Goal: Task Accomplishment & Management: Use online tool/utility

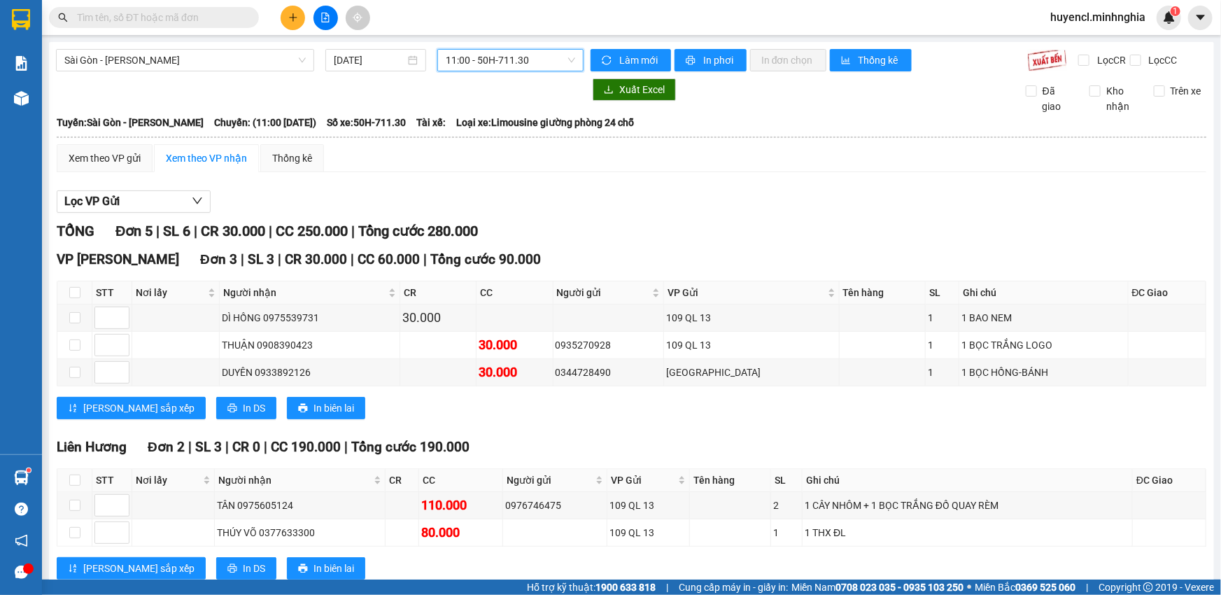
click at [511, 59] on span "11:00 - 50H-711.30" at bounding box center [510, 60] width 129 height 21
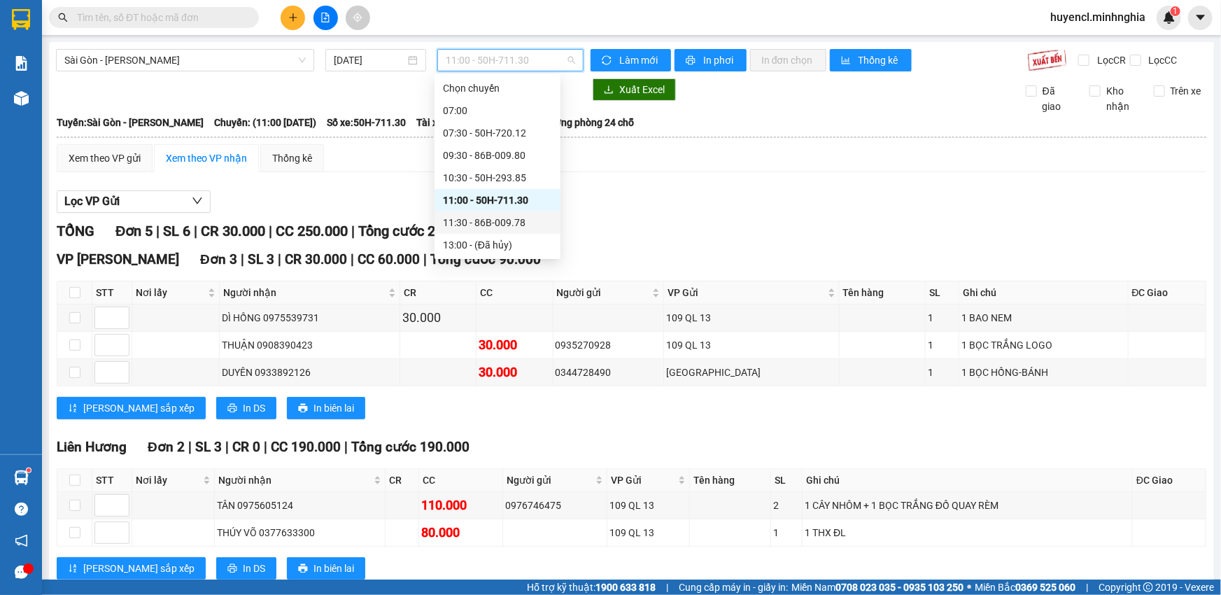
drag, startPoint x: 531, startPoint y: 210, endPoint x: 535, endPoint y: 198, distance: 12.4
click at [535, 211] on div "11:30 - 86B-009.78" at bounding box center [498, 222] width 126 height 22
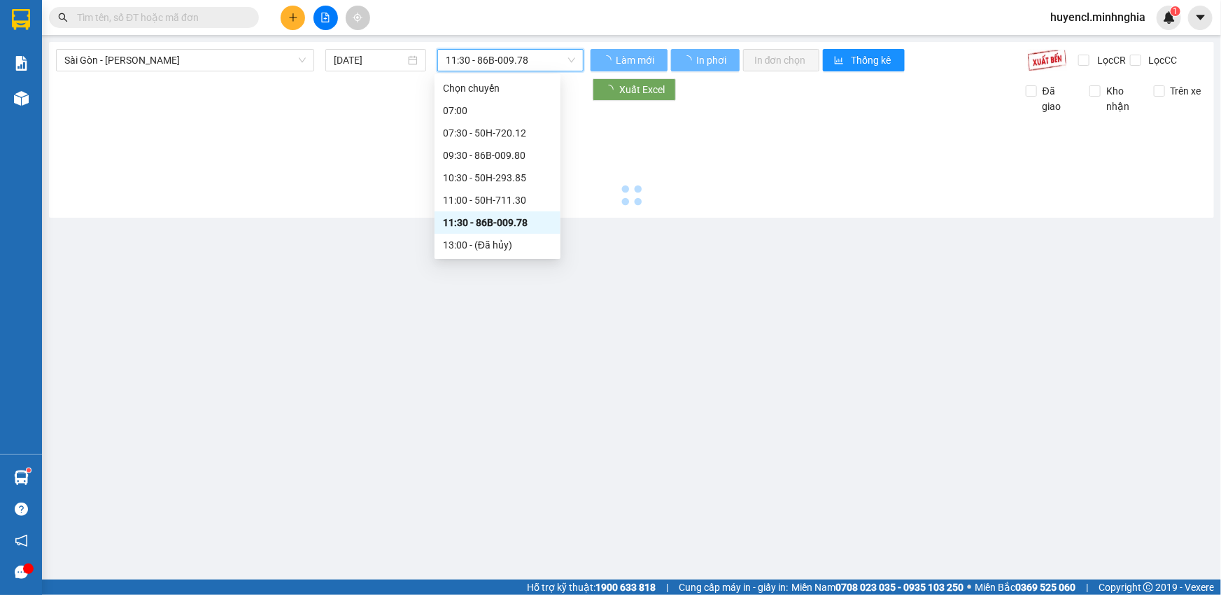
click at [535, 198] on div at bounding box center [631, 162] width 1151 height 97
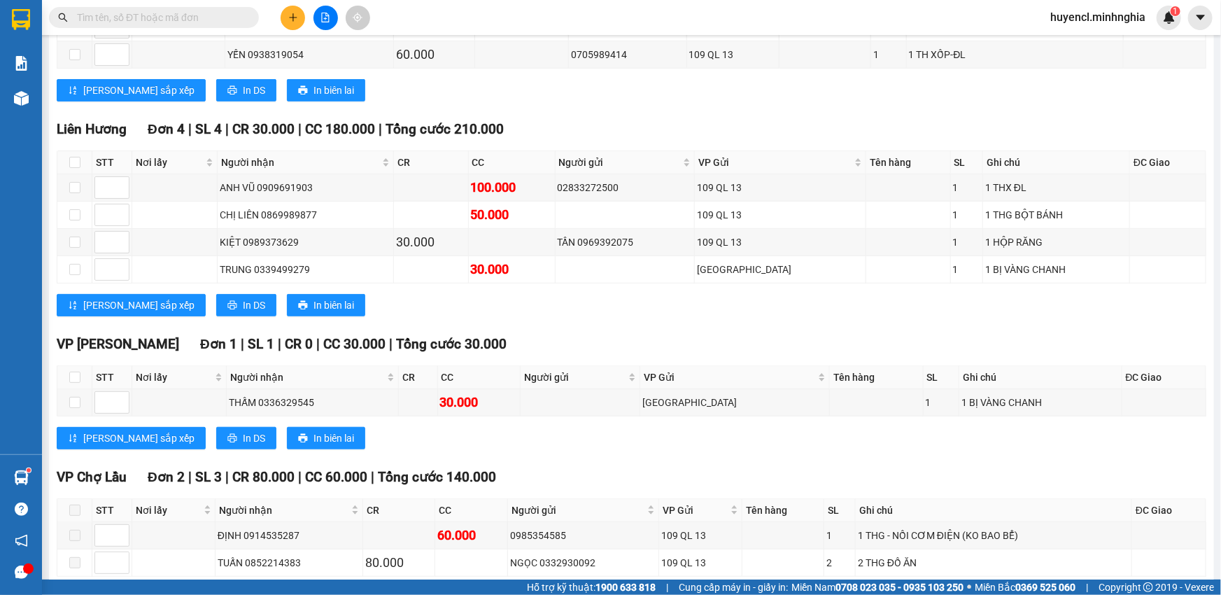
scroll to position [517, 0]
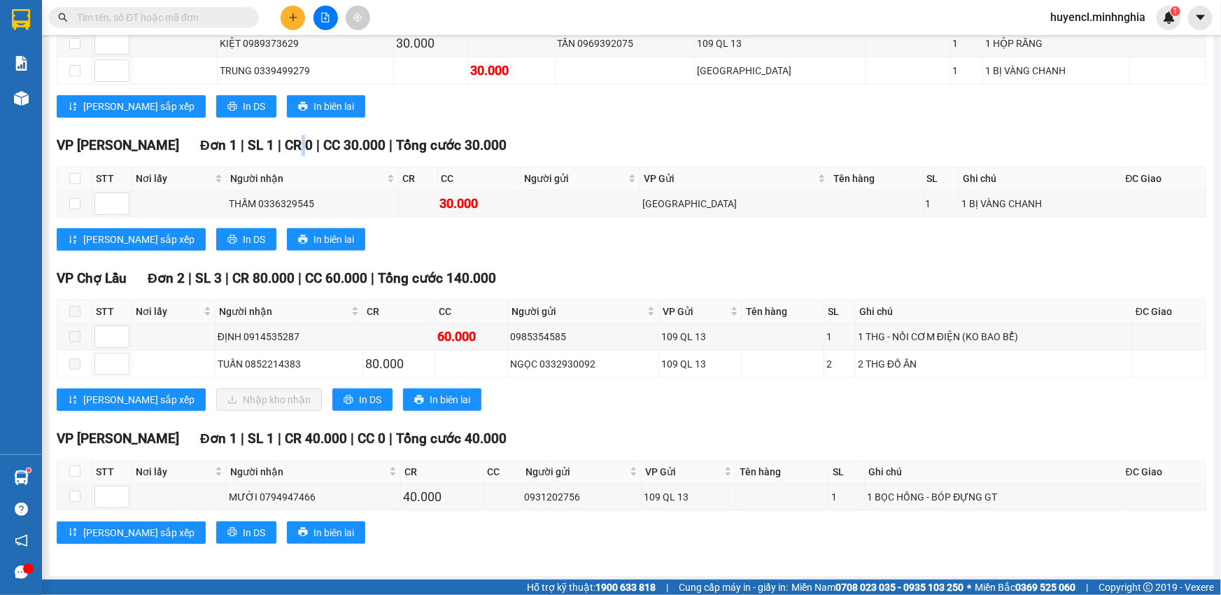
drag, startPoint x: 258, startPoint y: 129, endPoint x: 346, endPoint y: 133, distance: 88.3
click at [284, 126] on div "TỔNG Đơn 11 | SL 15 | CR 240.000 | CC 400.000 | Tổng cước 640.000 VP [GEOGRAPHI…" at bounding box center [632, 132] width 1150 height 857
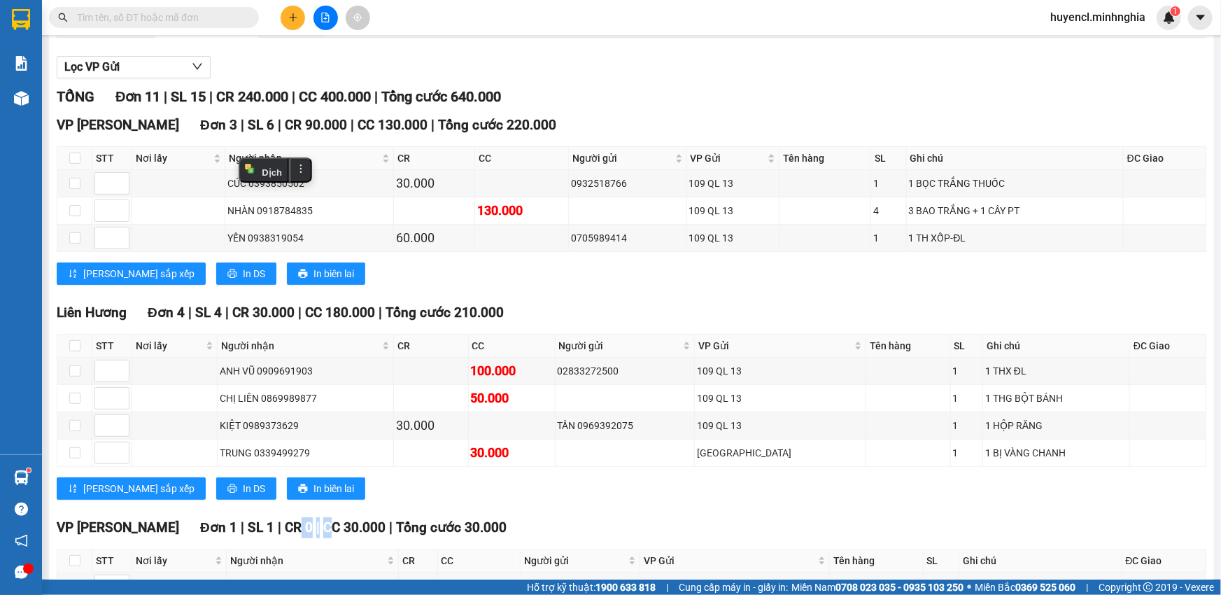
scroll to position [0, 0]
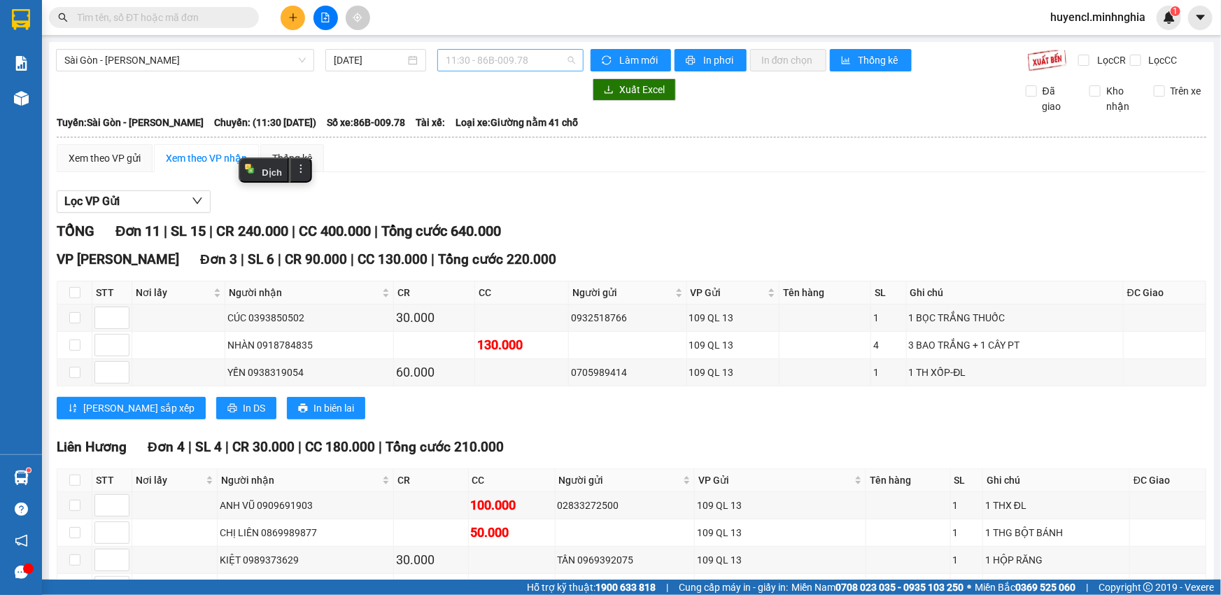
click at [497, 53] on span "11:30 - 86B-009.78" at bounding box center [510, 60] width 129 height 21
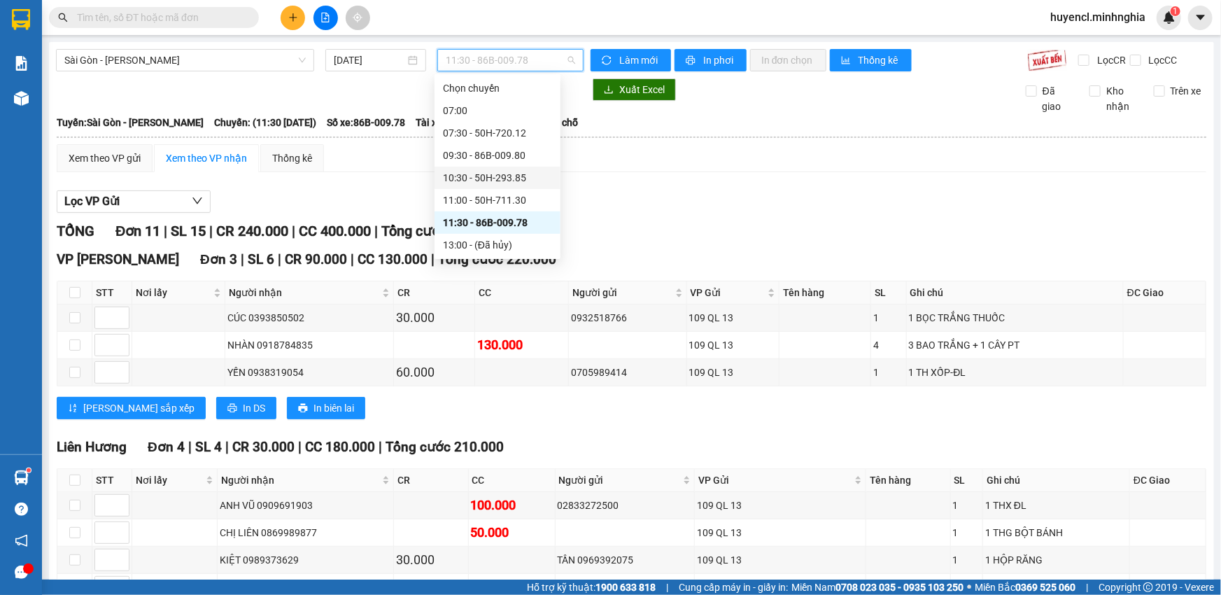
click at [528, 170] on div "10:30 - 50H-293.85" at bounding box center [497, 177] width 109 height 15
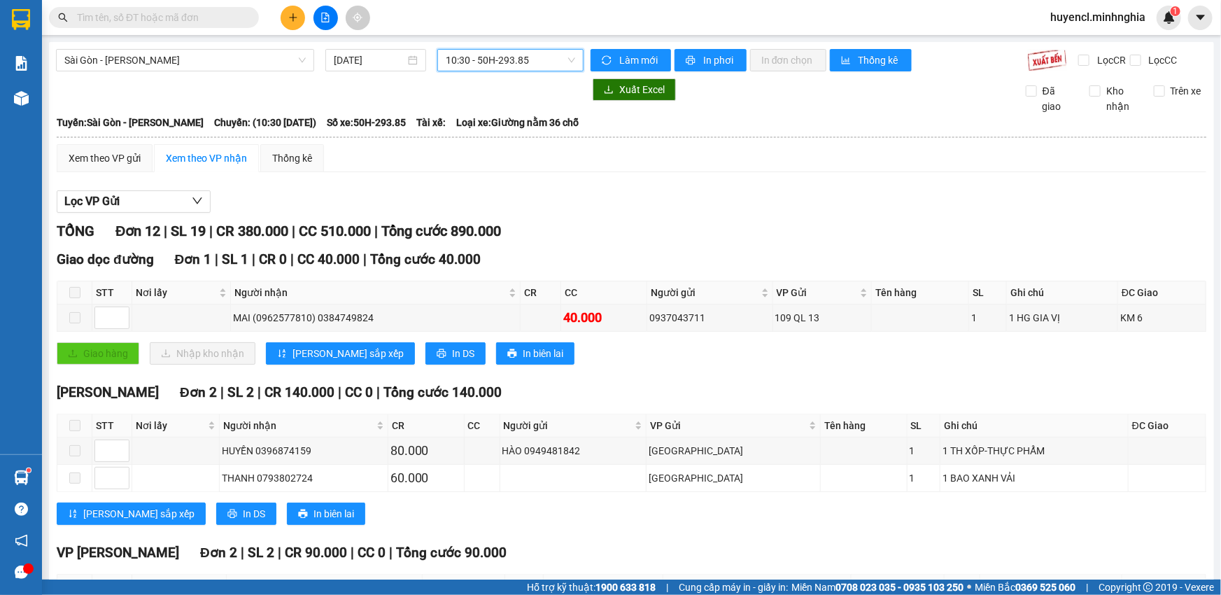
click at [489, 66] on span "10:30 - 50H-293.85" at bounding box center [510, 60] width 129 height 21
click at [266, 60] on span "Sài Gòn - [PERSON_NAME]" at bounding box center [184, 60] width 241 height 21
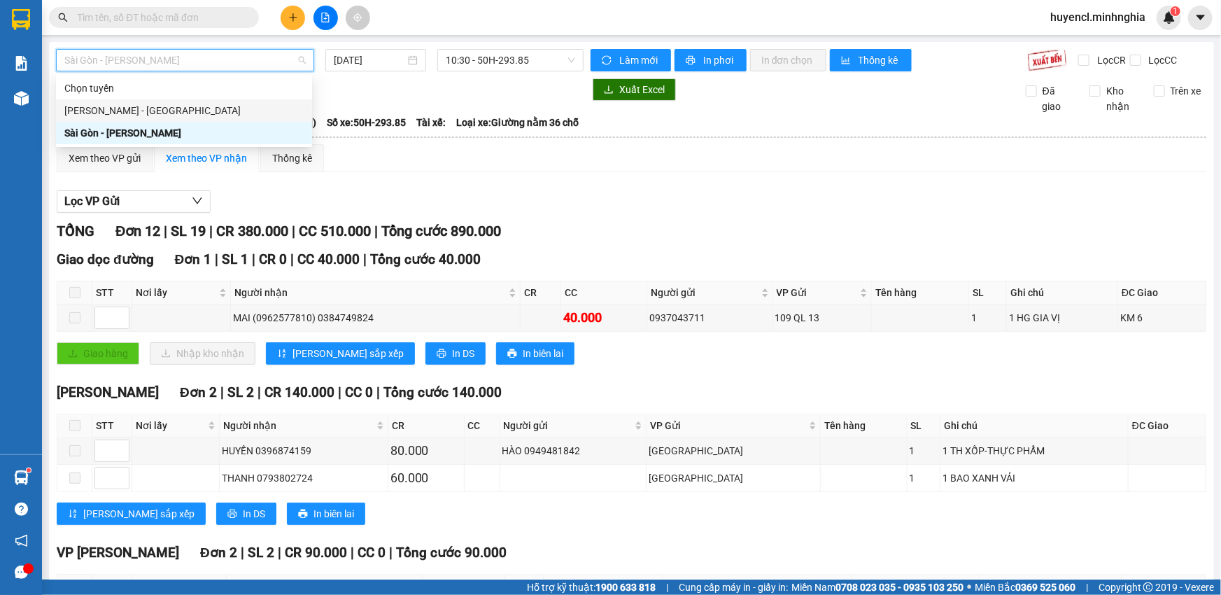
click at [230, 118] on div "[PERSON_NAME] - [GEOGRAPHIC_DATA]" at bounding box center [184, 110] width 256 height 22
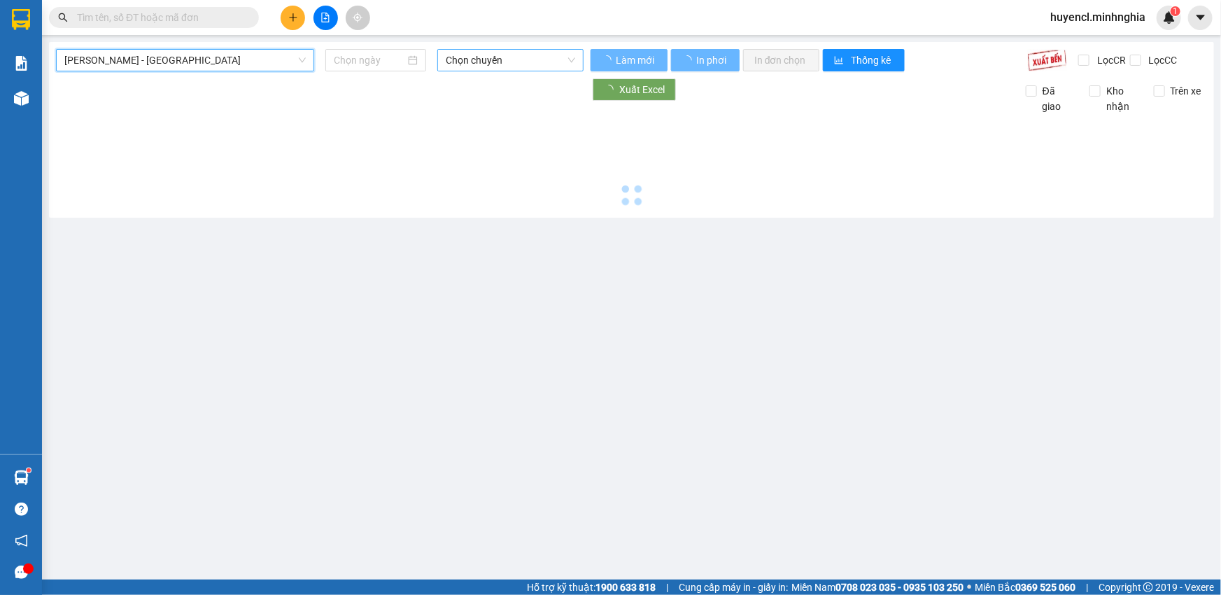
type input "[DATE]"
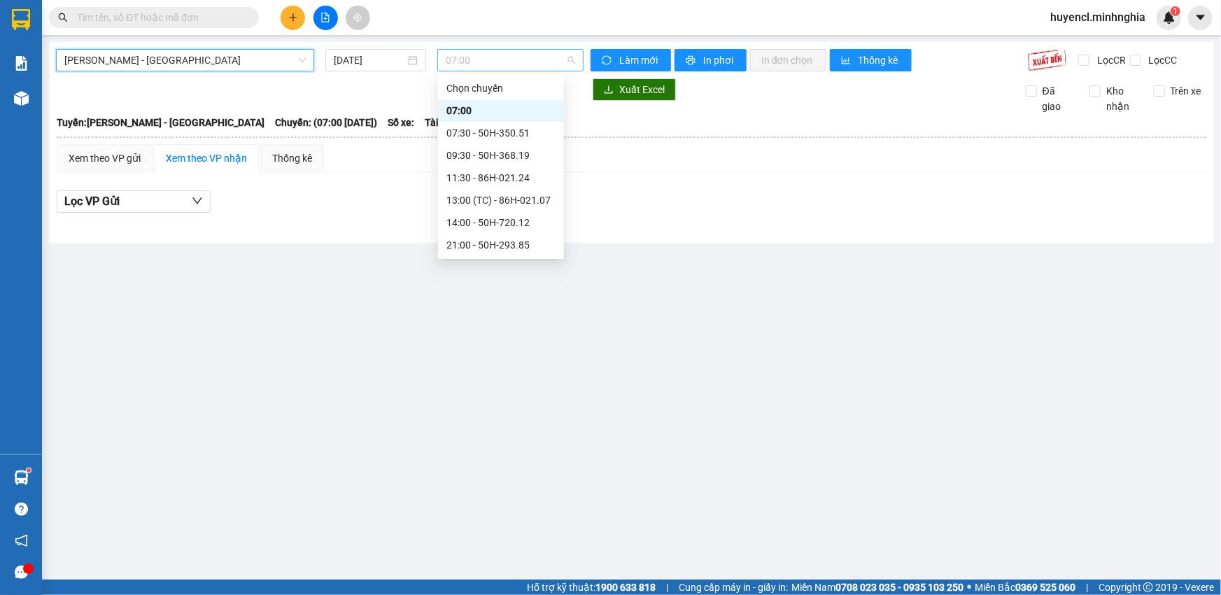
click at [526, 64] on span "07:00" at bounding box center [510, 60] width 129 height 21
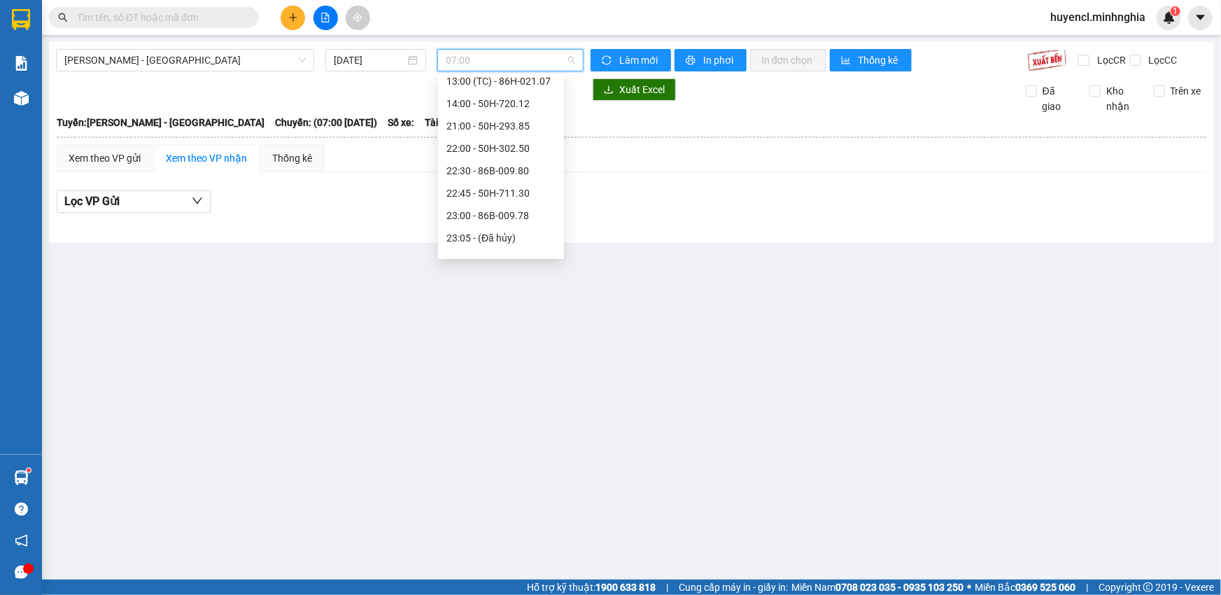
scroll to position [134, 0]
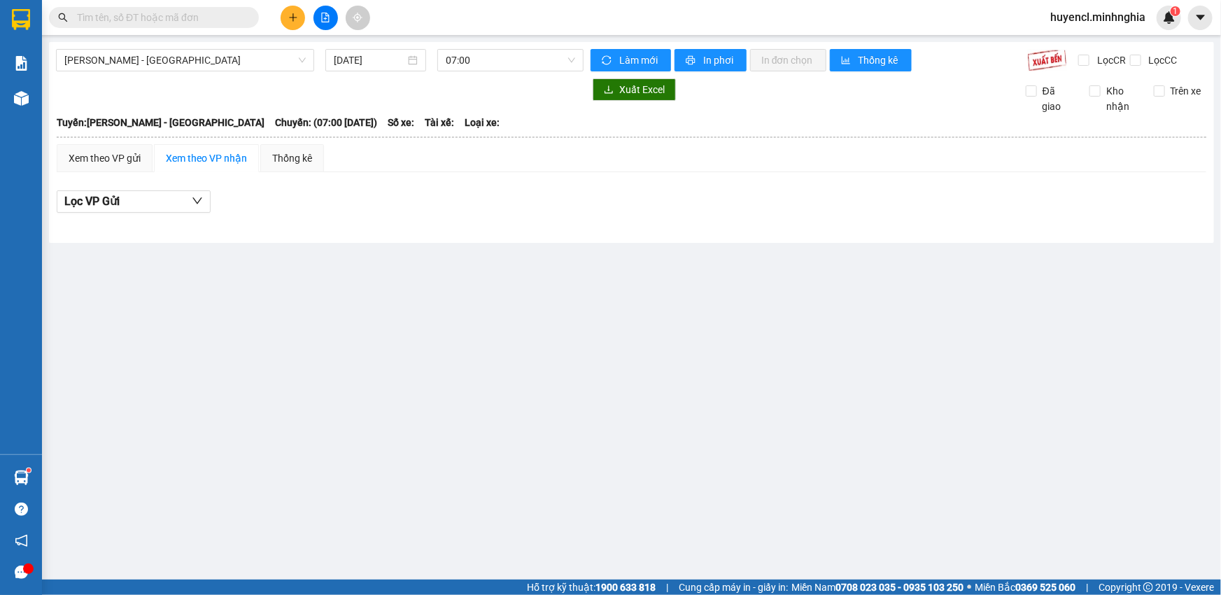
click at [645, 290] on main "Phan Rí - [GEOGRAPHIC_DATA] [DATE] 07:00 Làm mới In phơi In đơn chọn Thống kê L…" at bounding box center [610, 290] width 1221 height 580
